Goal: Check status: Check status

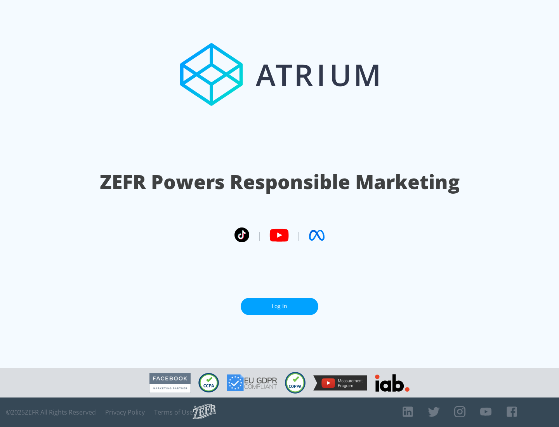
click at [280, 306] on link "Log In" at bounding box center [280, 306] width 78 height 17
